Goal: Information Seeking & Learning: Learn about a topic

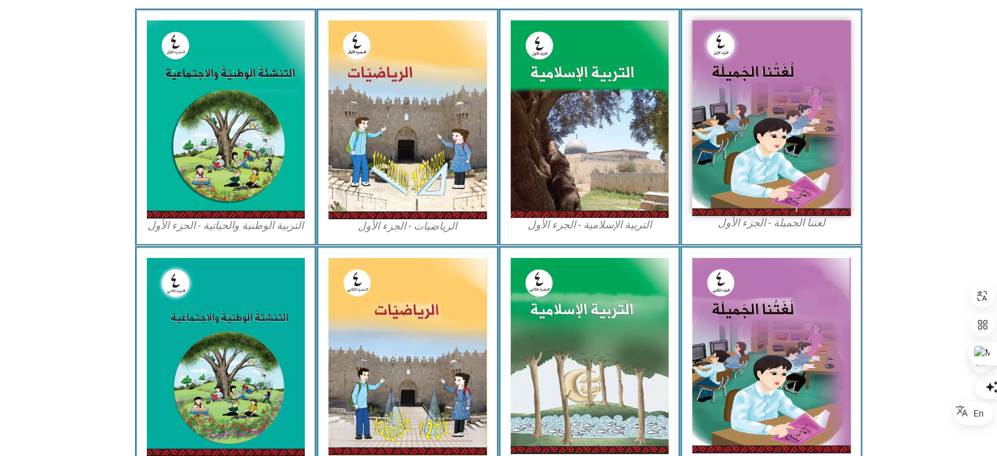
scroll to position [718, 0]
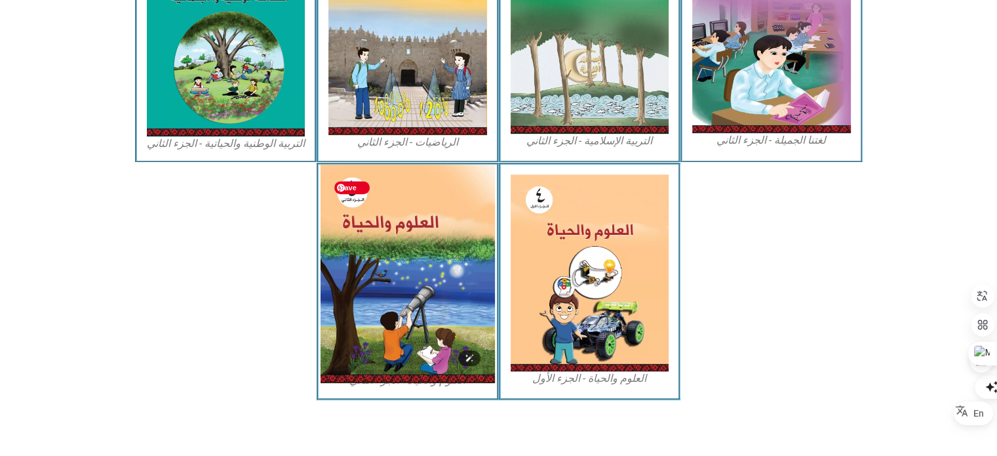
click at [421, 319] on img at bounding box center [408, 274] width 174 height 218
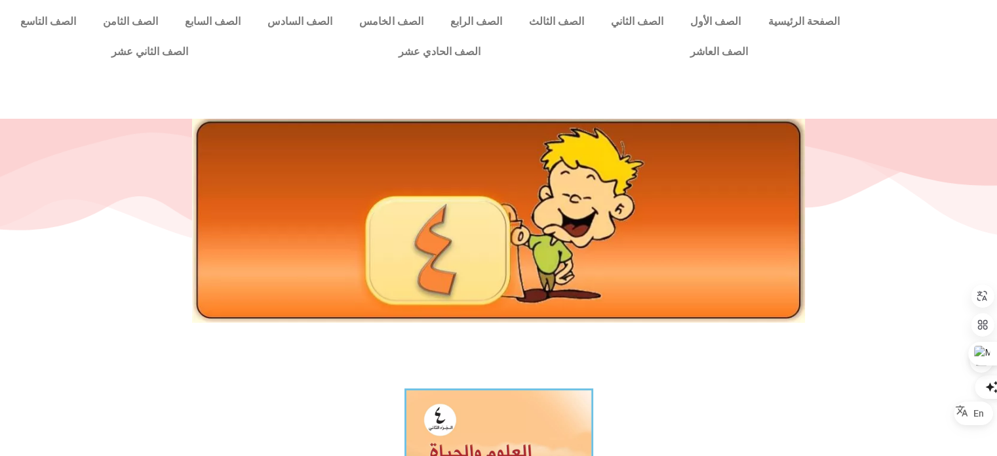
scroll to position [399, 0]
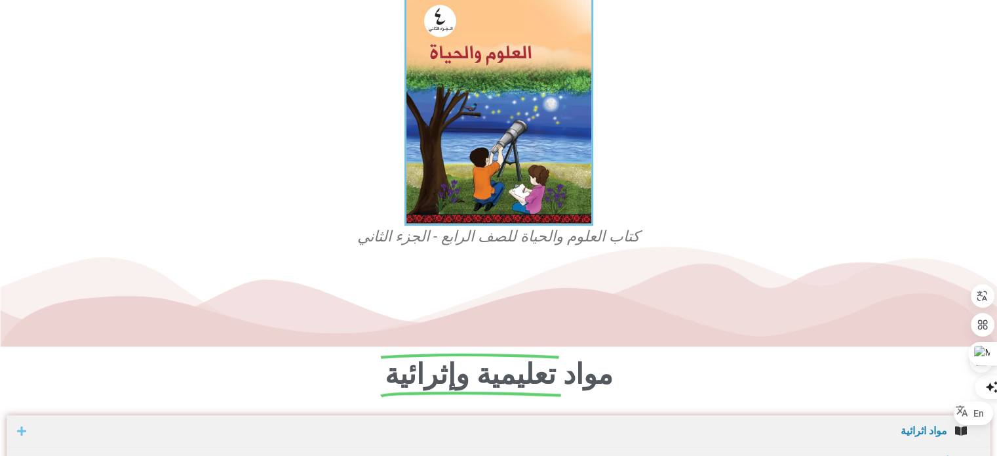
click at [515, 243] on figcaption "كتاب العلوم والحياة للصف الرابع - الجزء الثاني" at bounding box center [498, 236] width 315 height 21
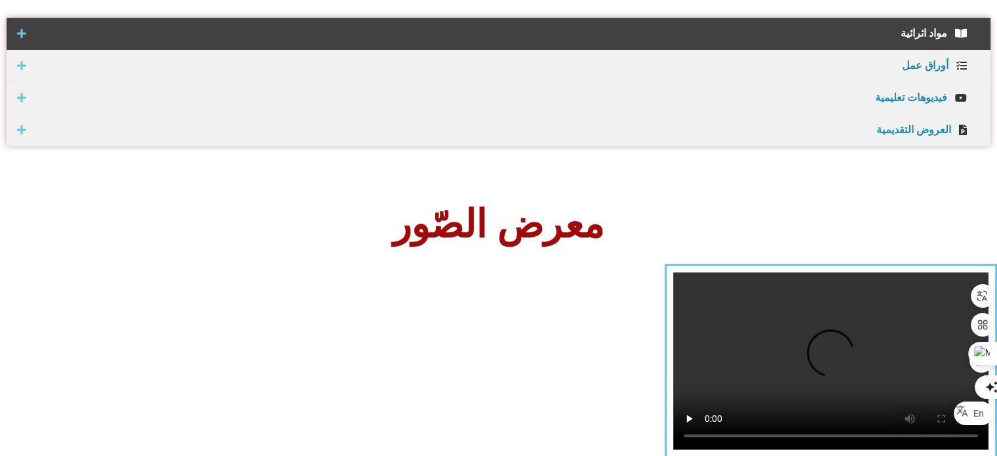
click at [920, 29] on span "مواد اثرائية" at bounding box center [490, 33] width 914 height 10
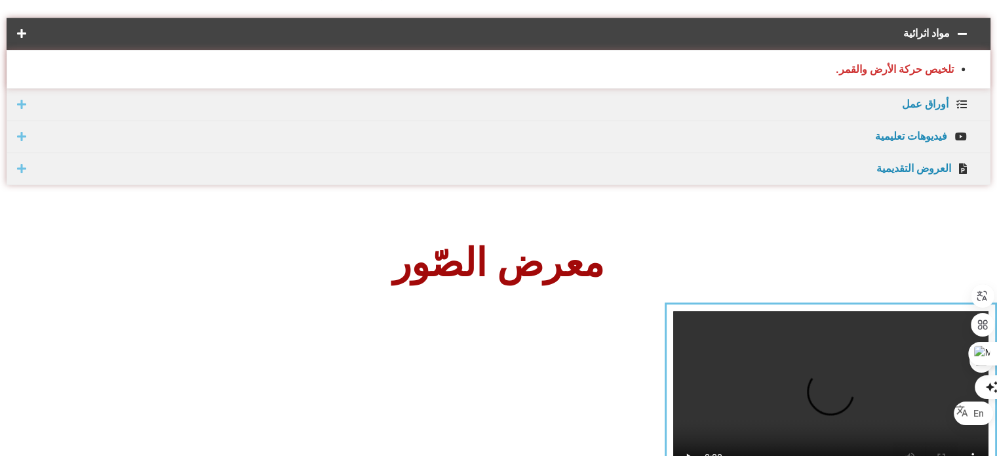
click at [891, 77] on div "تلخيص حركة الأرض والقمر." at bounding box center [499, 69] width 984 height 39
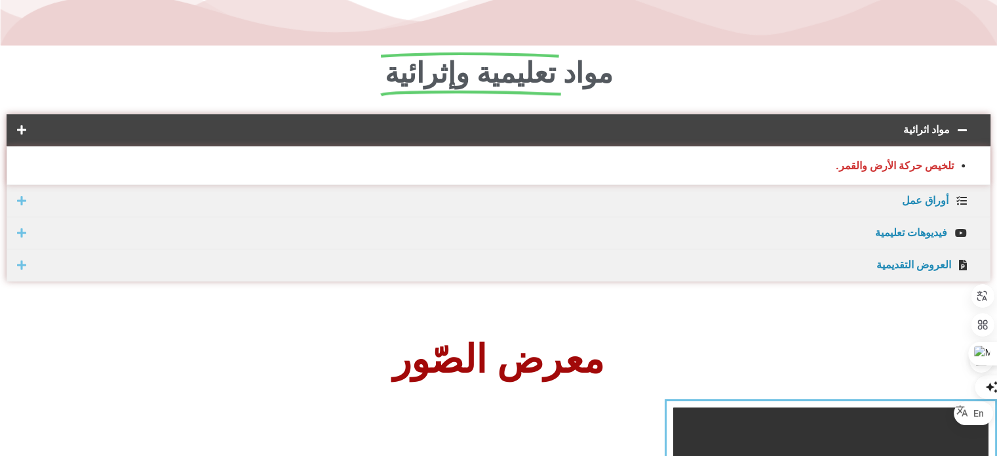
scroll to position [691, 0]
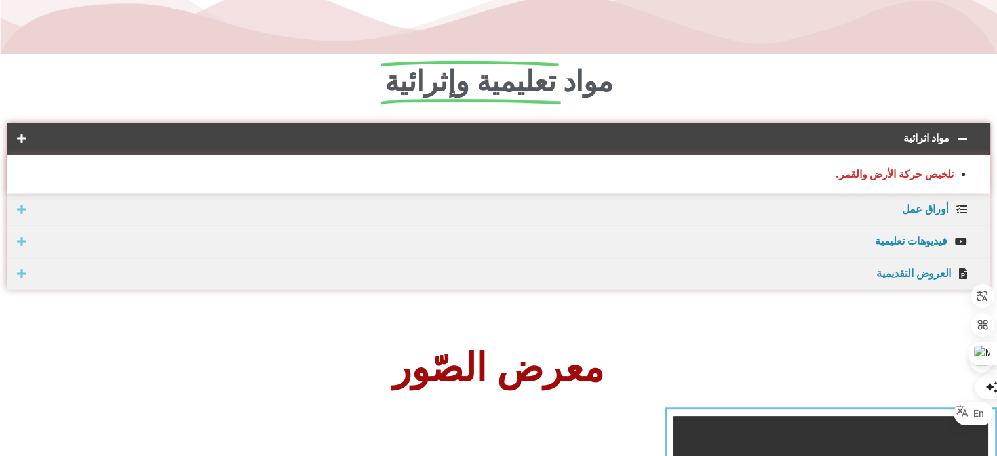
click at [830, 187] on div "تلخيص حركة الأرض والقمر." at bounding box center [499, 174] width 984 height 39
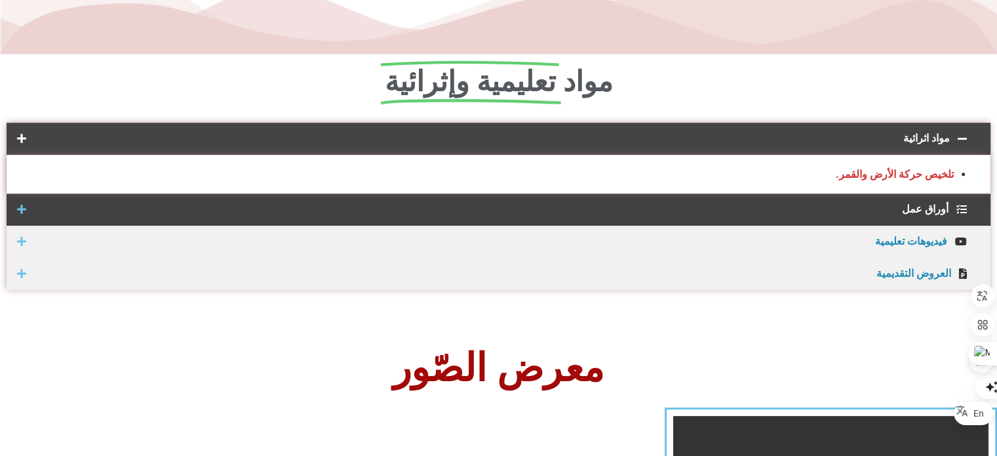
click at [910, 220] on div "أوراق عمل" at bounding box center [499, 209] width 984 height 32
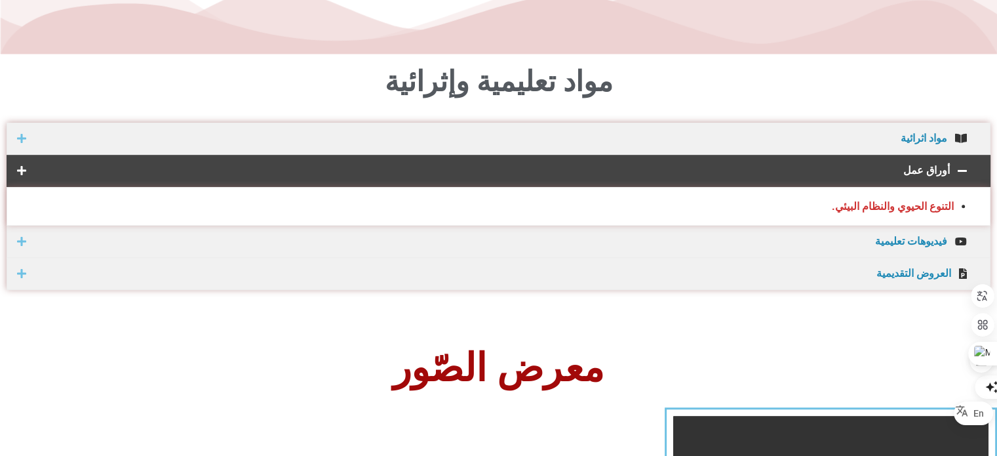
click at [865, 214] on div "التنوع الحيوي والنظام البيئي." at bounding box center [499, 206] width 984 height 39
click at [860, 210] on strong "التنوع الحيوي والنظام البيئي." at bounding box center [893, 206] width 122 height 12
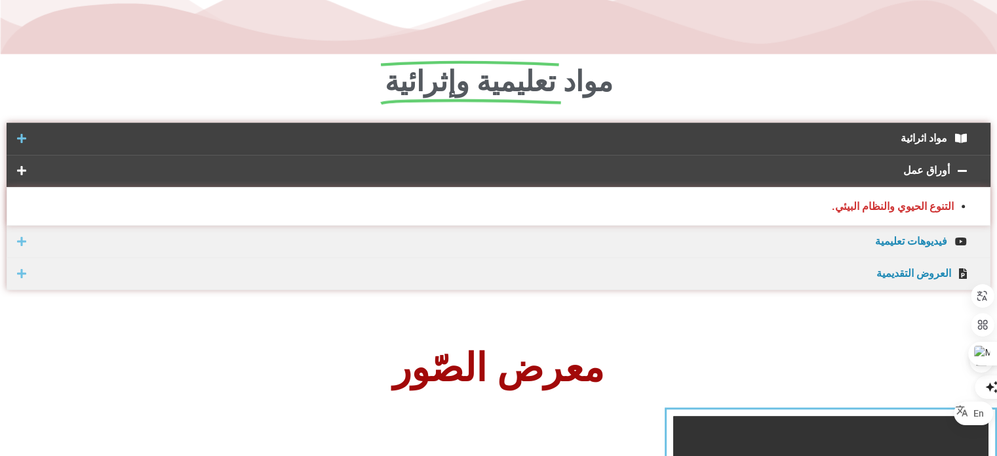
click at [903, 142] on span "مواد اثرائية" at bounding box center [490, 138] width 914 height 10
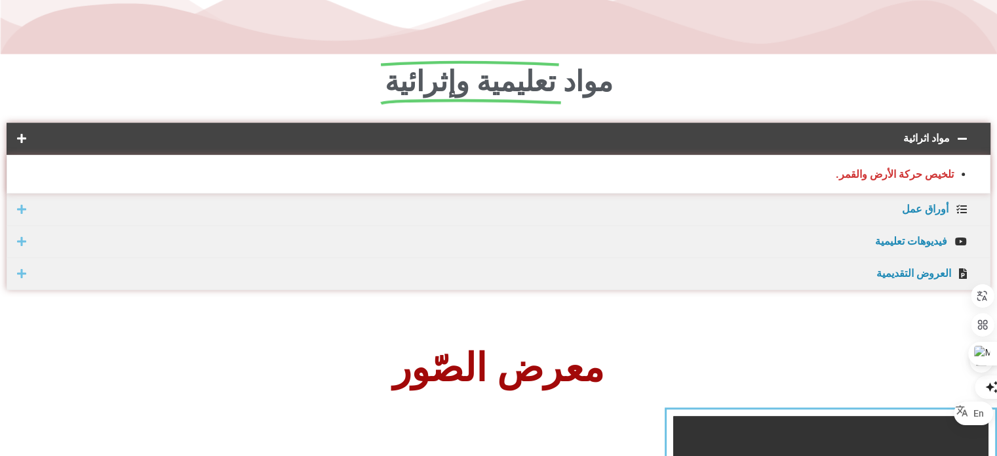
click at [897, 175] on strong "تلخيص حركة الأرض والقمر." at bounding box center [895, 174] width 118 height 12
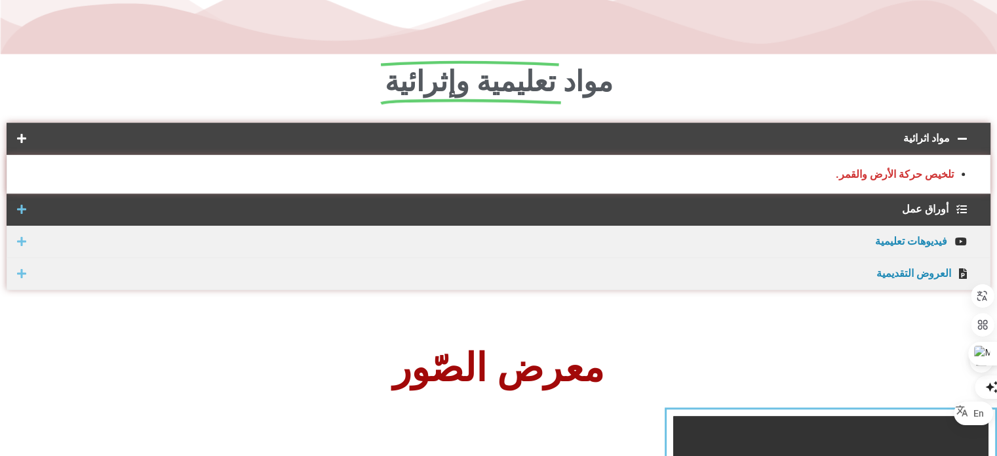
click at [897, 204] on span "أوراق عمل" at bounding box center [491, 209] width 916 height 10
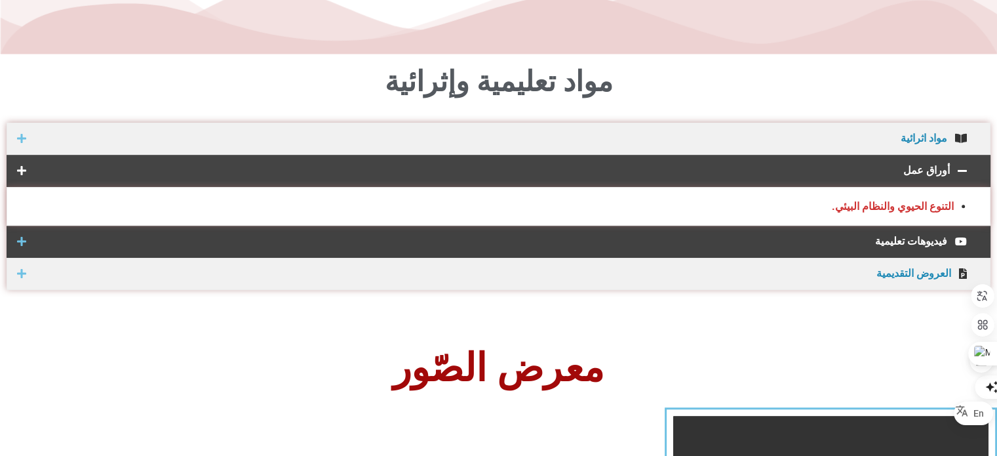
click at [895, 241] on span "فيديوهات تعليمية" at bounding box center [490, 241] width 914 height 10
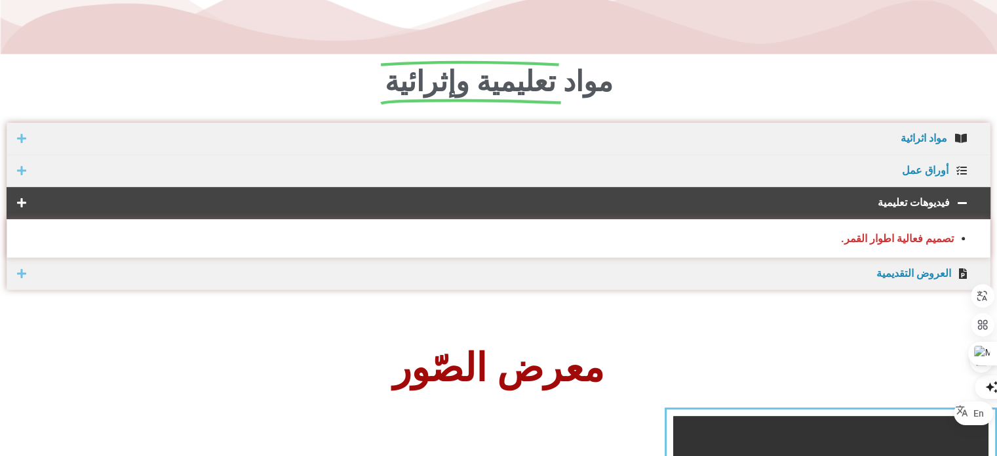
click at [895, 241] on strong "تصميم فعالية اطوار القمر." at bounding box center [897, 238] width 113 height 12
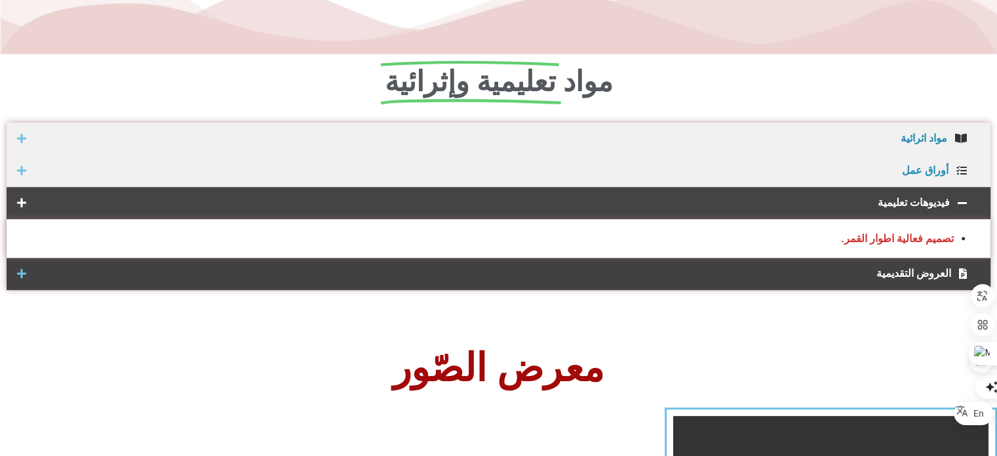
click at [899, 276] on span "العروض التقديمية" at bounding box center [492, 273] width 918 height 10
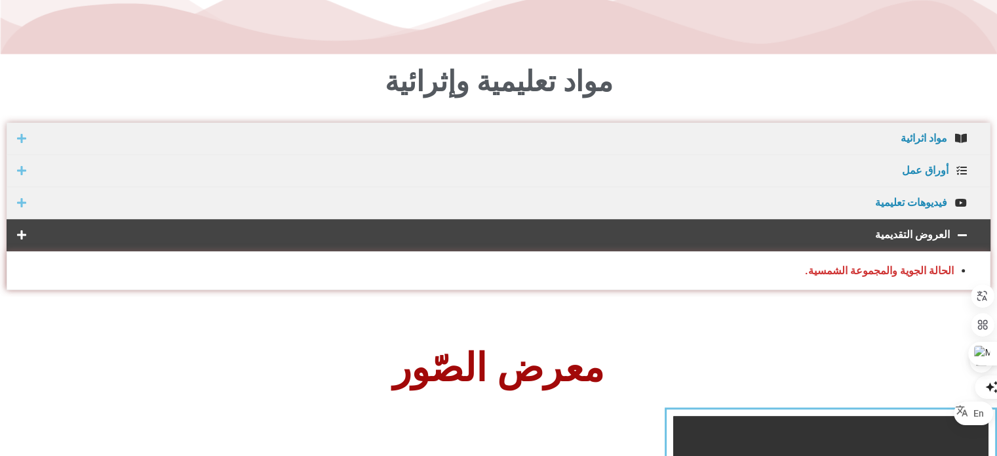
click at [899, 272] on strong "الحالة الجوية والمجموعة الشمسية." at bounding box center [879, 270] width 149 height 12
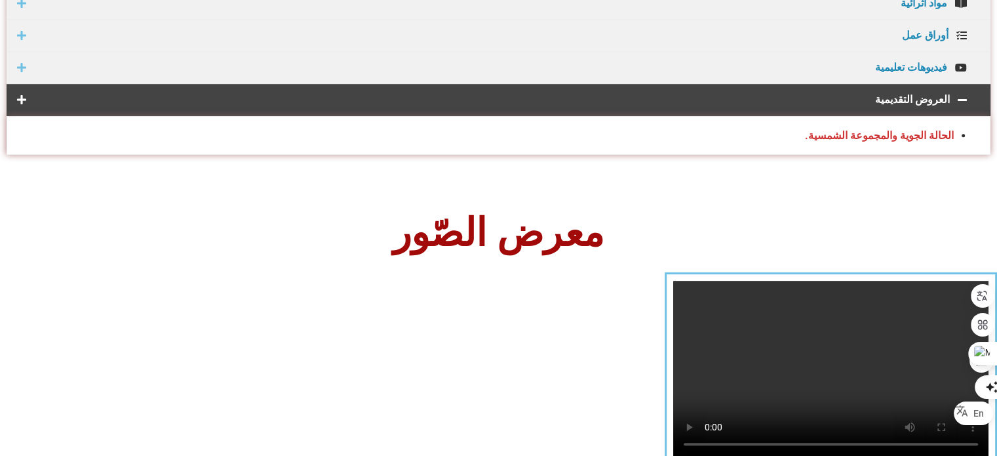
scroll to position [834, 0]
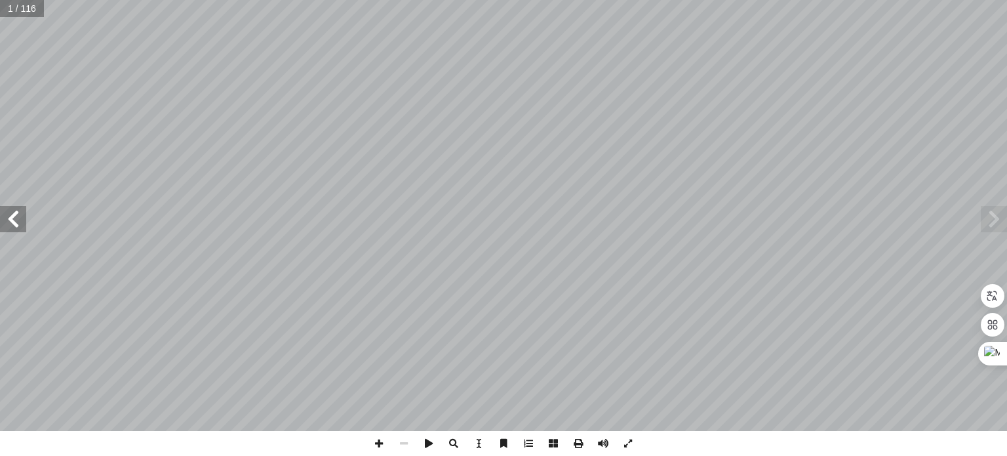
click at [991, 211] on span at bounding box center [994, 219] width 26 height 26
click at [577, 448] on span at bounding box center [578, 443] width 25 height 25
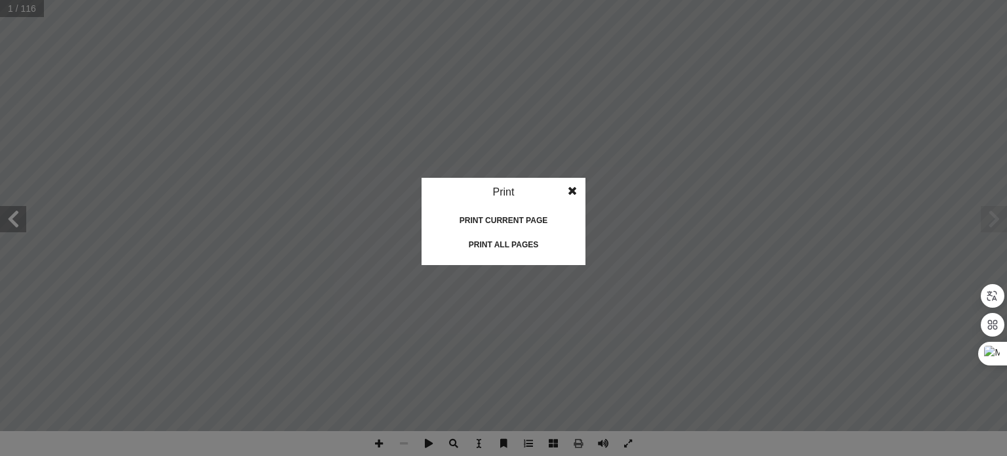
click at [506, 243] on div "Print all pages" at bounding box center [503, 244] width 131 height 21
